Goal: Task Accomplishment & Management: Manage account settings

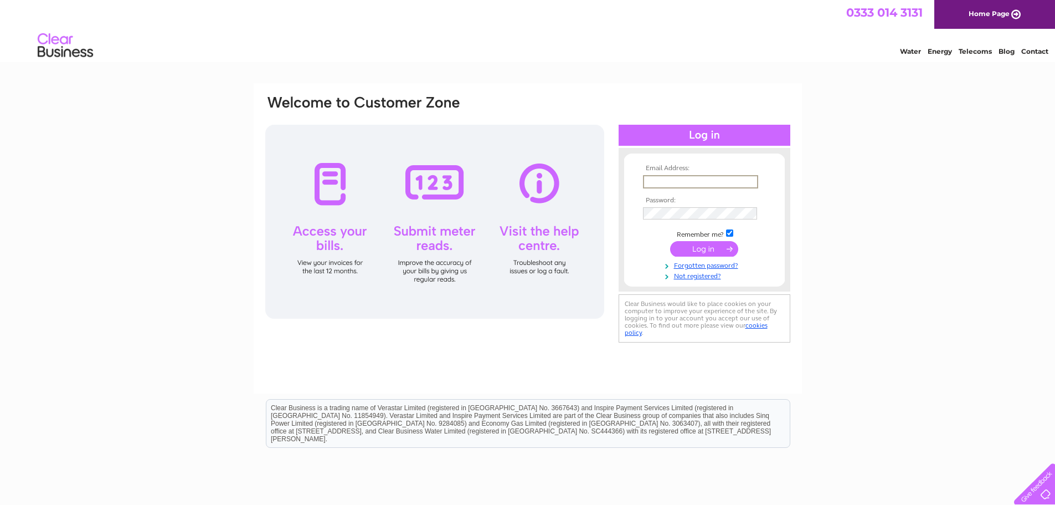
click at [699, 179] on input "text" at bounding box center [700, 181] width 115 height 13
paste input "elen@cambriantraining.com"
type input "elen@cambriantraining.com"
click at [688, 248] on input "submit" at bounding box center [704, 249] width 68 height 16
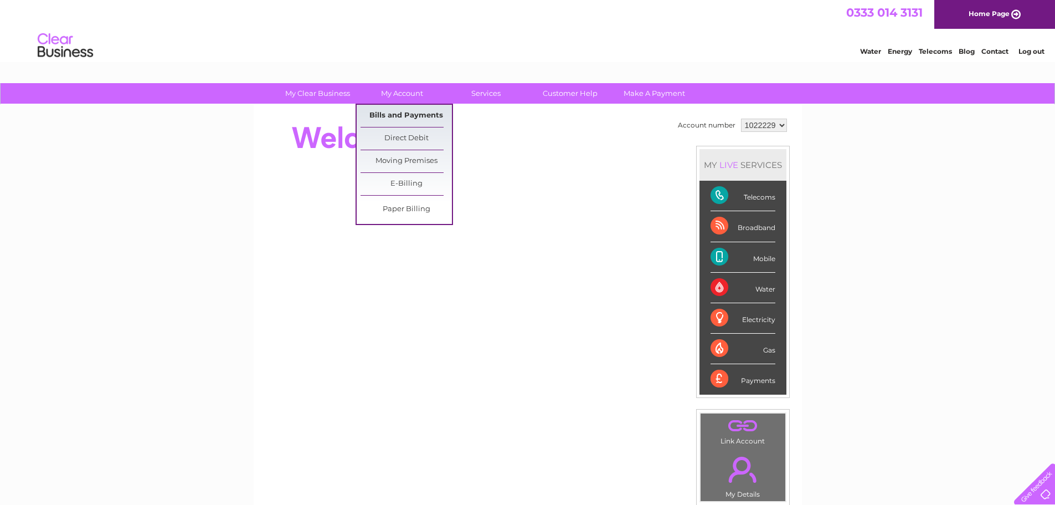
click at [413, 114] on link "Bills and Payments" at bounding box center [406, 116] width 91 height 22
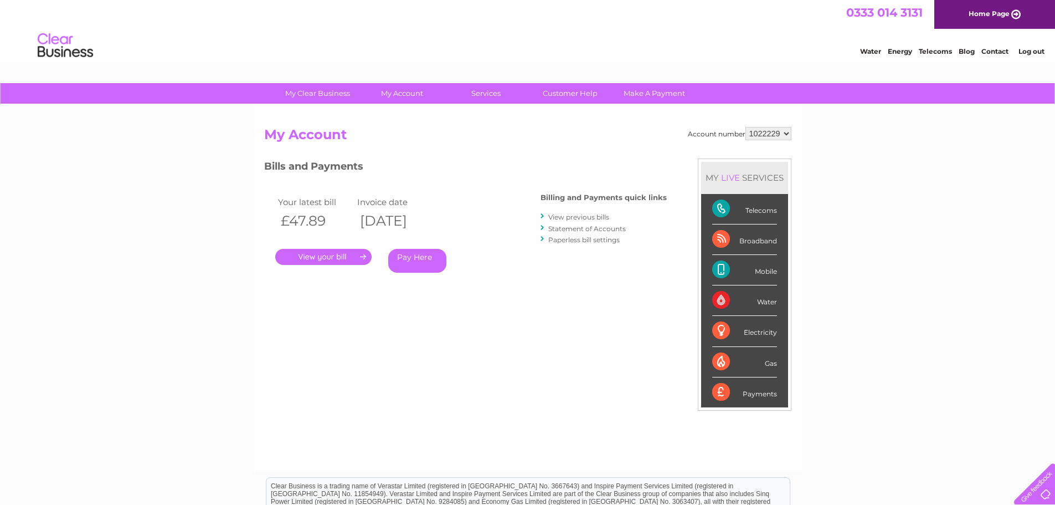
click at [349, 257] on link "." at bounding box center [323, 257] width 96 height 16
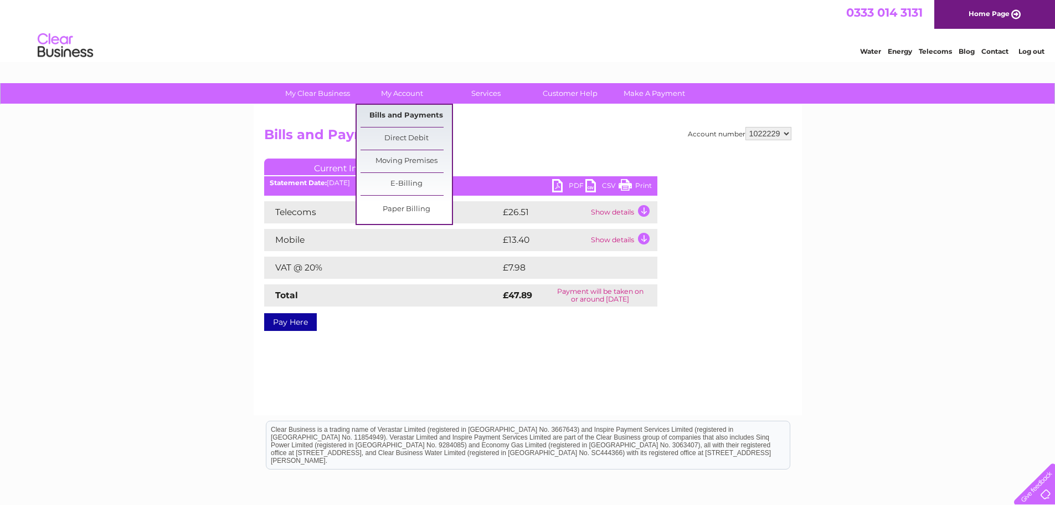
click at [397, 114] on link "Bills and Payments" at bounding box center [406, 116] width 91 height 22
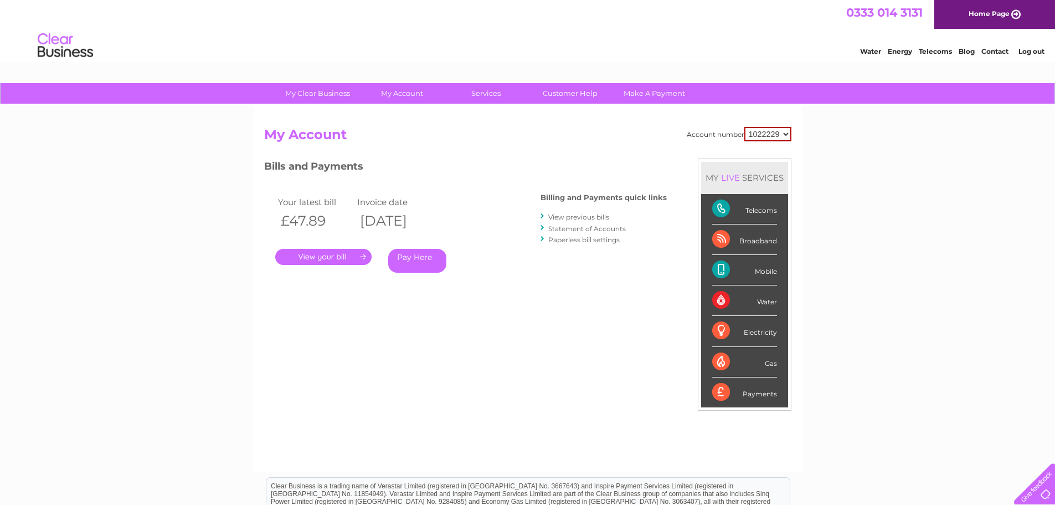
click at [580, 216] on link "View previous bills" at bounding box center [578, 217] width 61 height 8
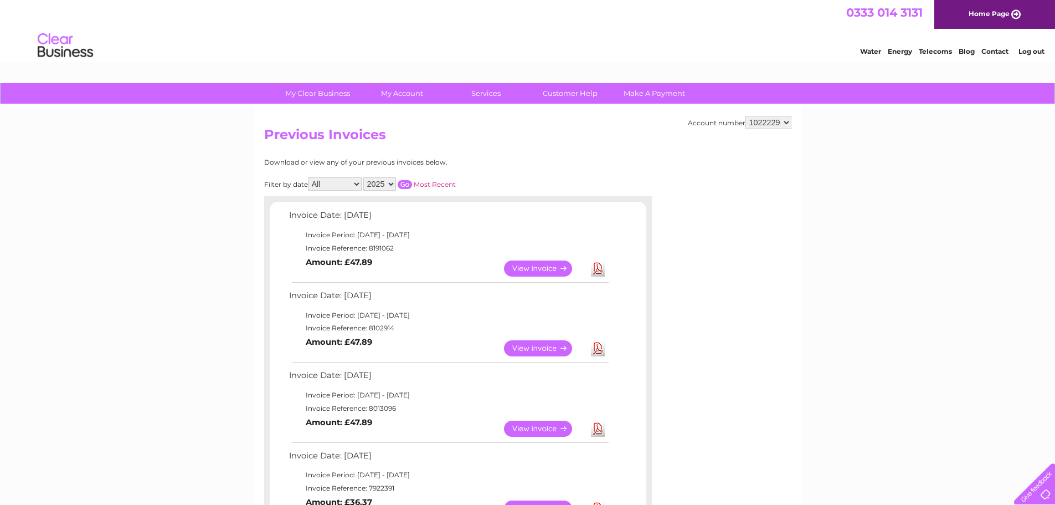
click at [535, 348] on link "View" at bounding box center [544, 348] width 81 height 16
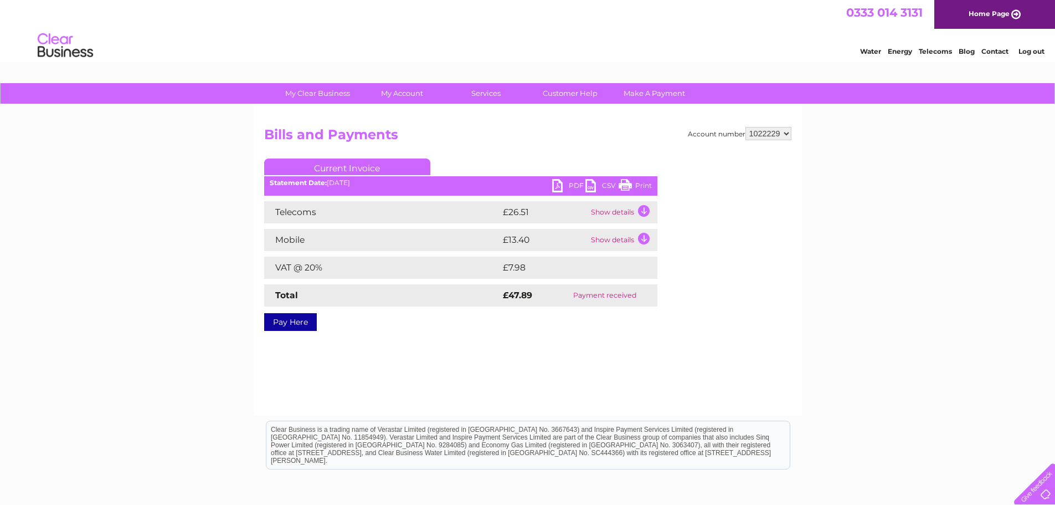
click at [589, 186] on link "CSV" at bounding box center [602, 187] width 33 height 16
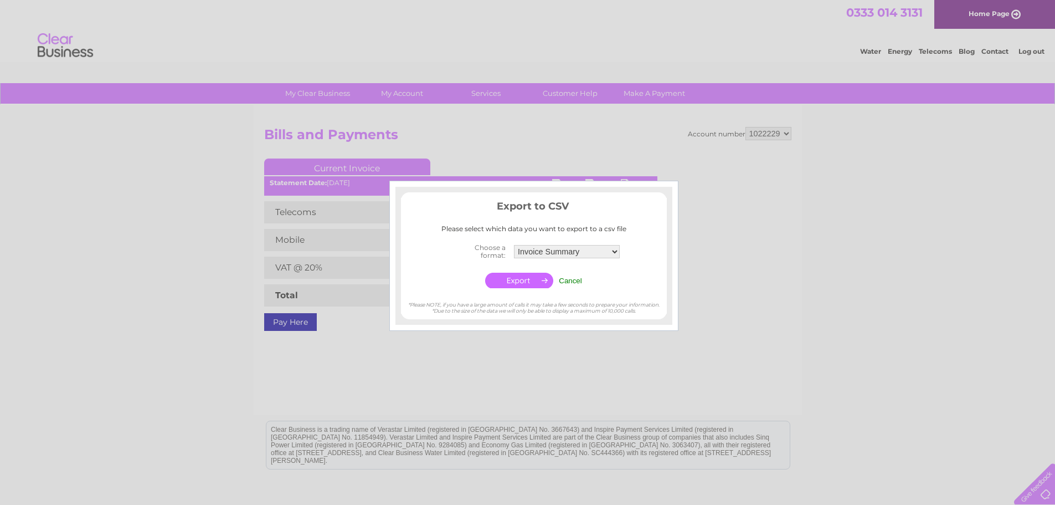
click at [703, 276] on div at bounding box center [527, 252] width 1055 height 505
click at [570, 278] on input "Cancel" at bounding box center [570, 280] width 23 height 8
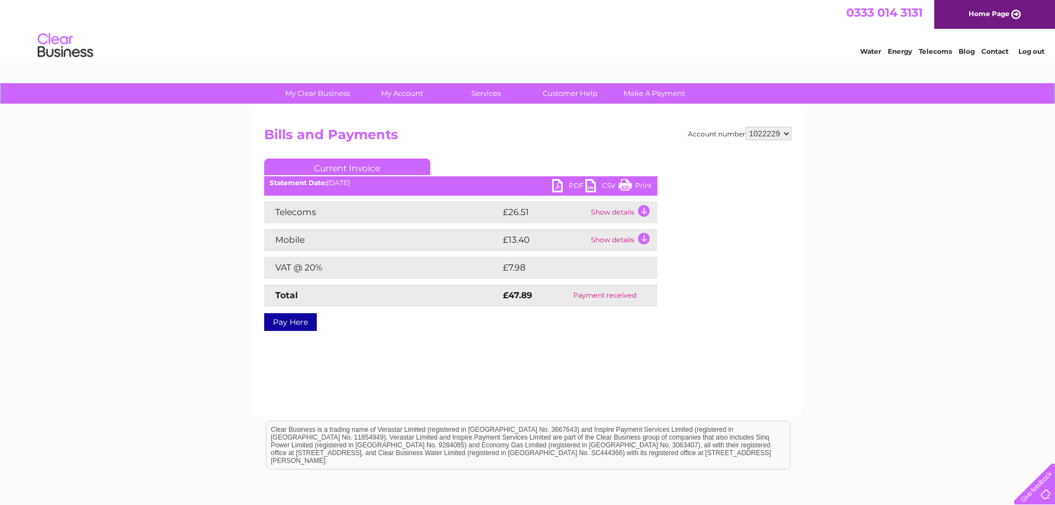
click at [562, 182] on link "PDF" at bounding box center [568, 187] width 33 height 16
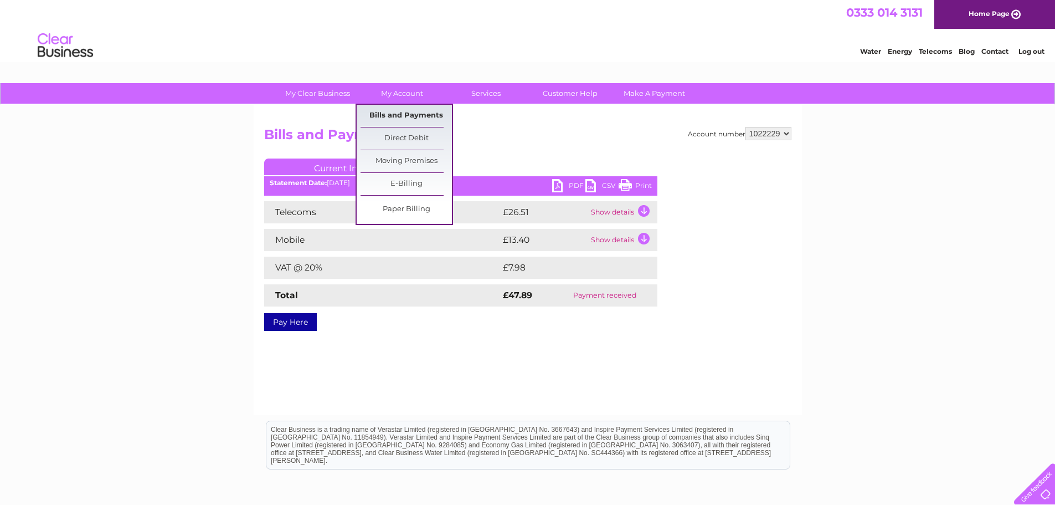
click at [408, 114] on link "Bills and Payments" at bounding box center [406, 116] width 91 height 22
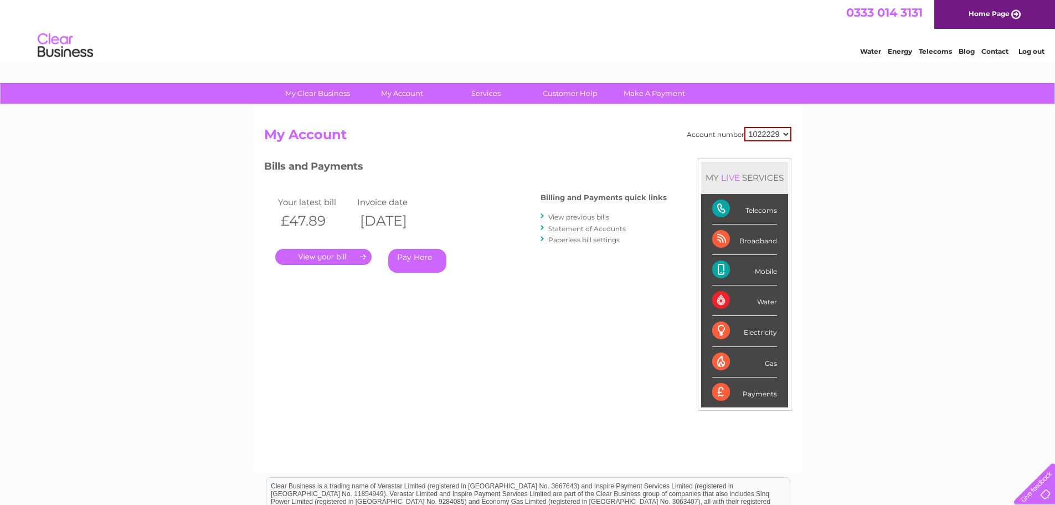
click at [341, 257] on link "." at bounding box center [323, 257] width 96 height 16
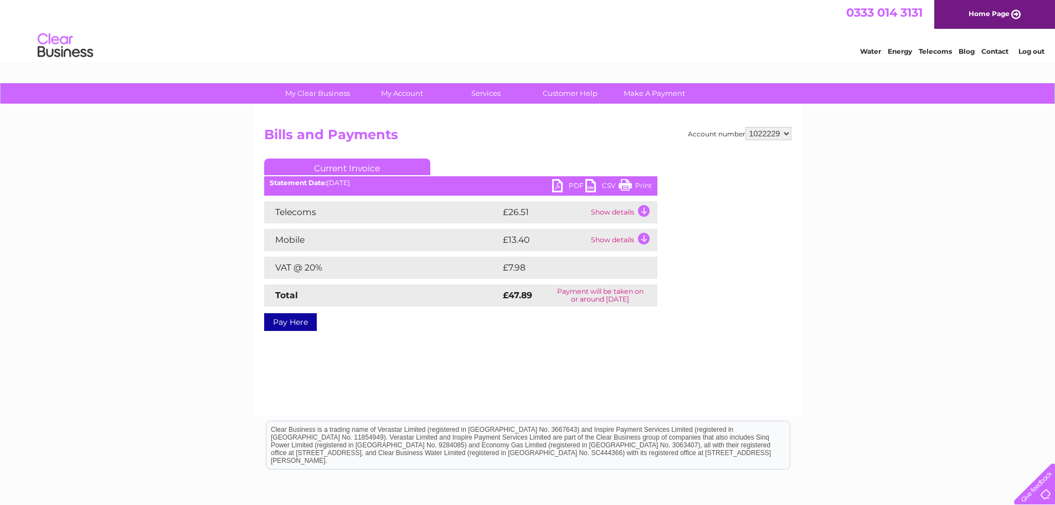
click at [566, 186] on link "PDF" at bounding box center [568, 187] width 33 height 16
